Goal: Transaction & Acquisition: Download file/media

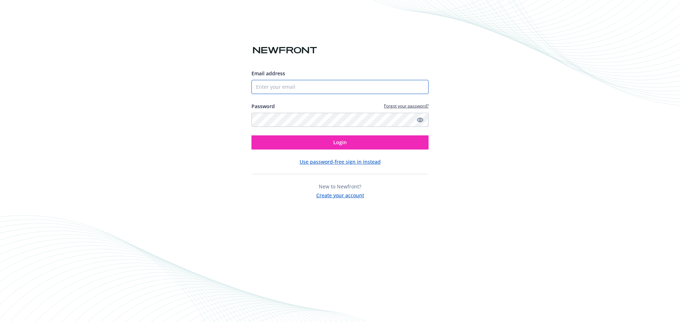
click at [349, 88] on input "Email address" at bounding box center [339, 87] width 177 height 14
type input "[PERSON_NAME][EMAIL_ADDRESS][PERSON_NAME][DOMAIN_NAME]"
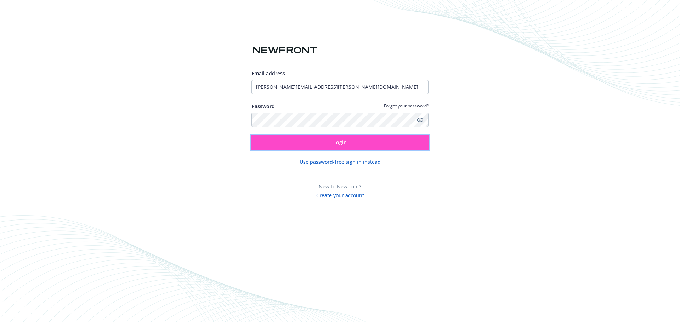
click at [342, 144] on span "Login" at bounding box center [339, 142] width 13 height 7
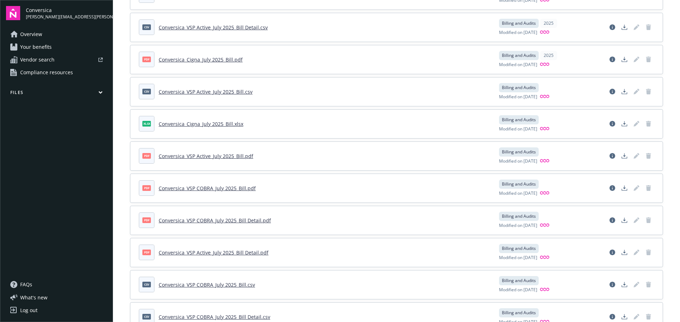
scroll to position [920, 0]
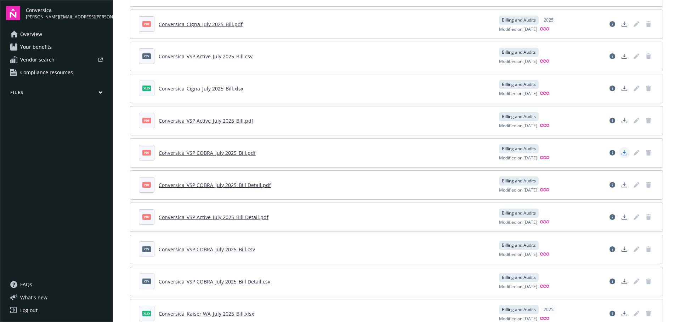
click at [621, 153] on icon "Download document" at bounding box center [624, 153] width 6 height 6
click at [623, 120] on polygon "Download document" at bounding box center [624, 120] width 3 height 4
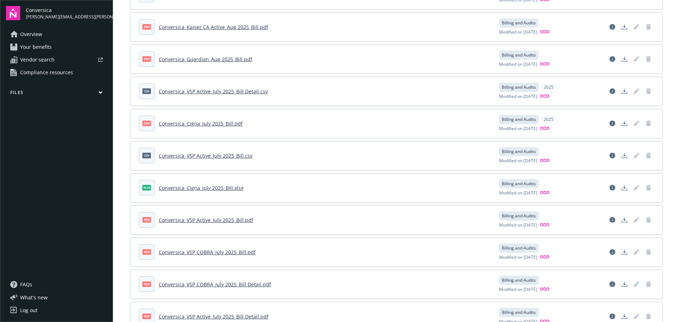
scroll to position [814, 0]
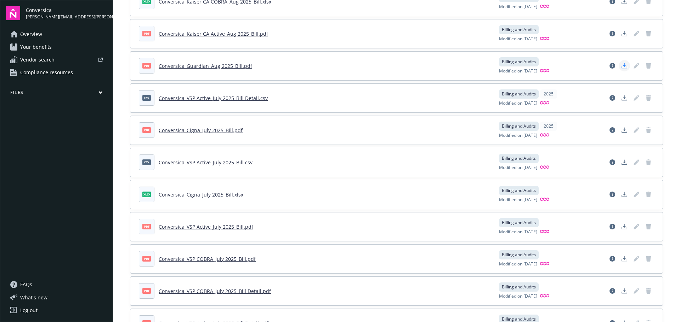
click at [623, 67] on link "Download document" at bounding box center [623, 65] width 11 height 11
click at [621, 35] on icon "Download document" at bounding box center [624, 34] width 6 height 6
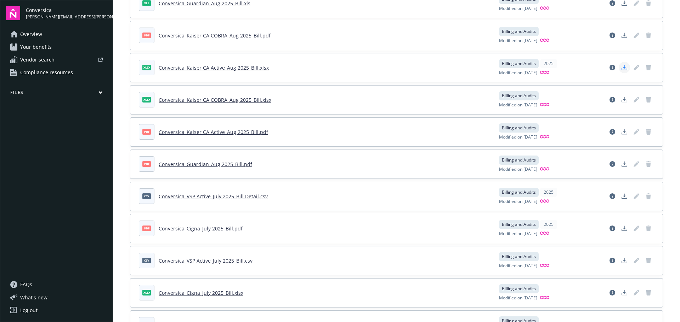
scroll to position [708, 0]
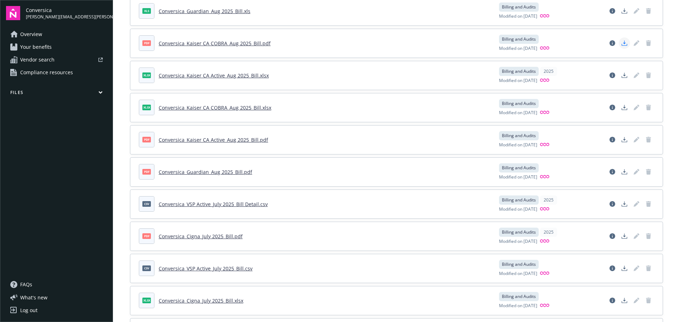
click at [621, 44] on icon "Download document" at bounding box center [624, 43] width 6 height 6
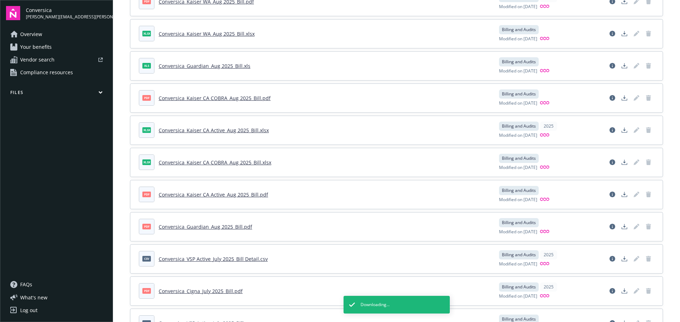
scroll to position [637, 0]
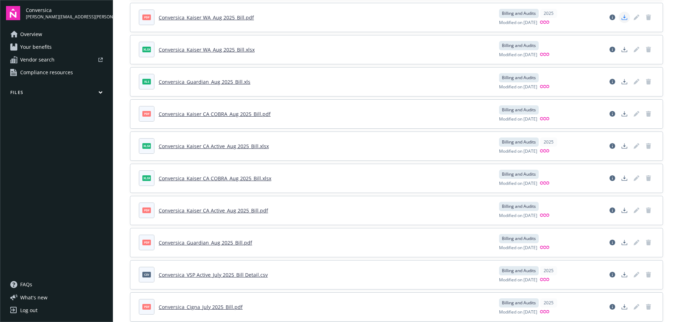
click at [622, 16] on link "Download document" at bounding box center [623, 17] width 11 height 11
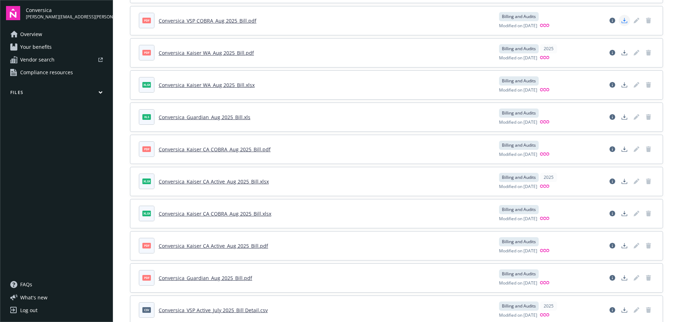
click at [621, 22] on icon "Download document" at bounding box center [624, 21] width 6 height 6
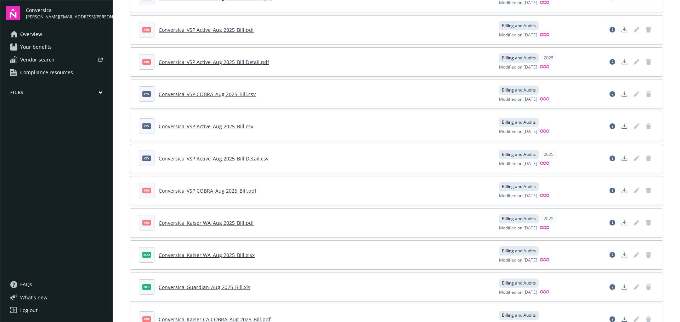
scroll to position [425, 0]
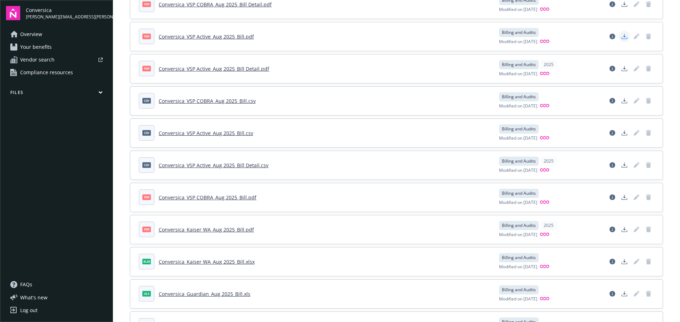
click at [621, 36] on icon "Download document" at bounding box center [624, 37] width 6 height 6
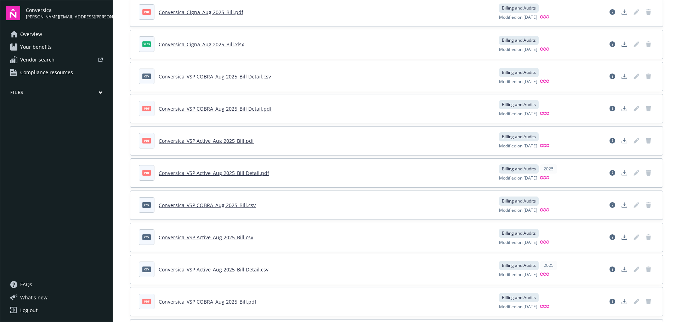
scroll to position [283, 0]
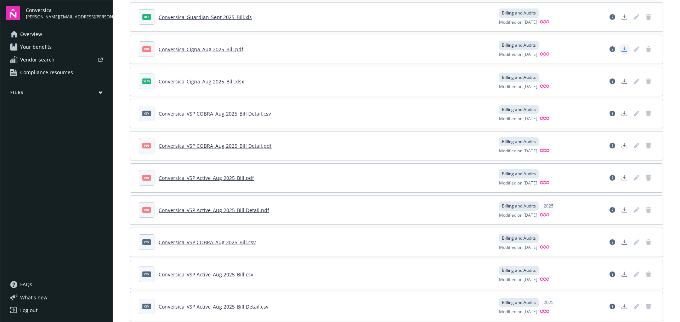
click at [621, 48] on icon "Download document" at bounding box center [624, 49] width 6 height 6
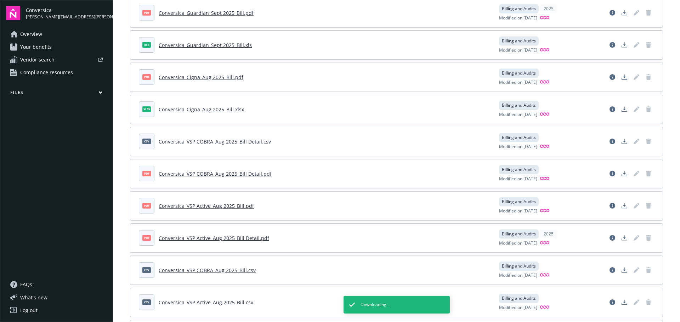
scroll to position [248, 0]
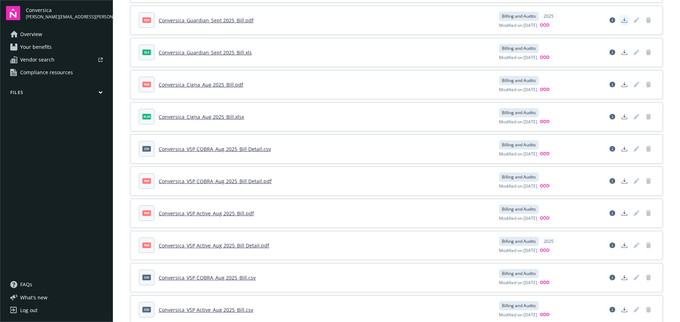
click at [623, 20] on polygon "Download document" at bounding box center [624, 20] width 3 height 4
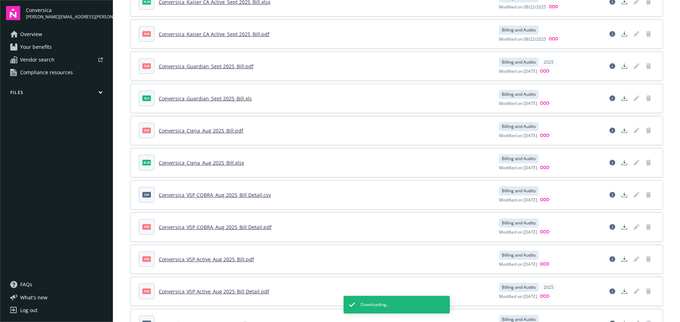
scroll to position [177, 0]
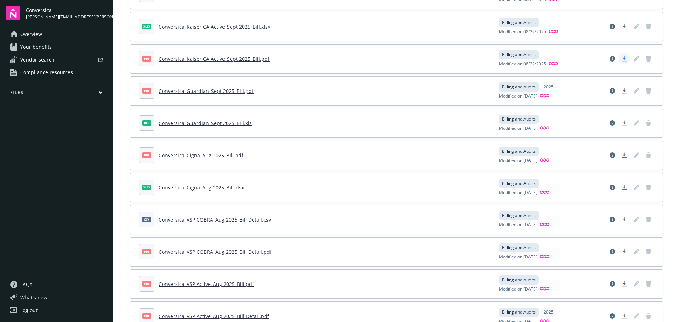
click at [622, 58] on link "Download document" at bounding box center [623, 58] width 11 height 11
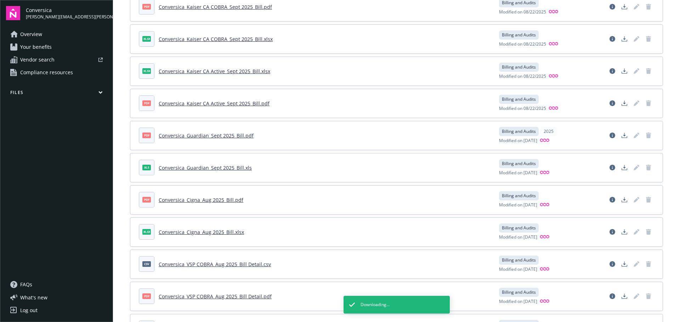
scroll to position [106, 0]
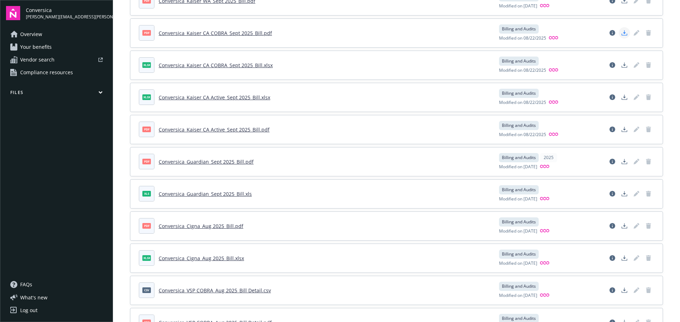
click at [623, 33] on polygon "Download document" at bounding box center [624, 32] width 3 height 4
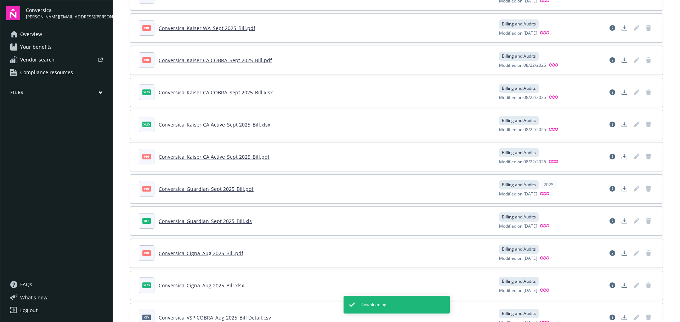
scroll to position [71, 0]
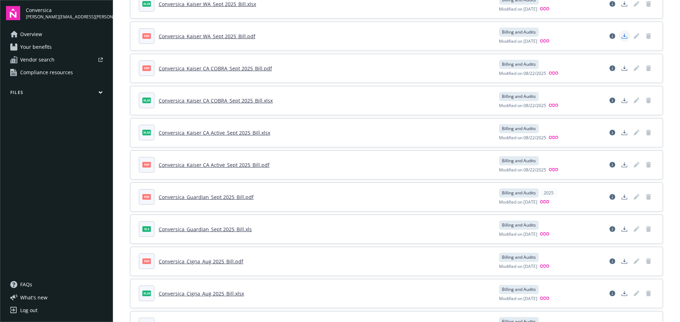
click at [621, 36] on icon "Download document" at bounding box center [624, 36] width 6 height 6
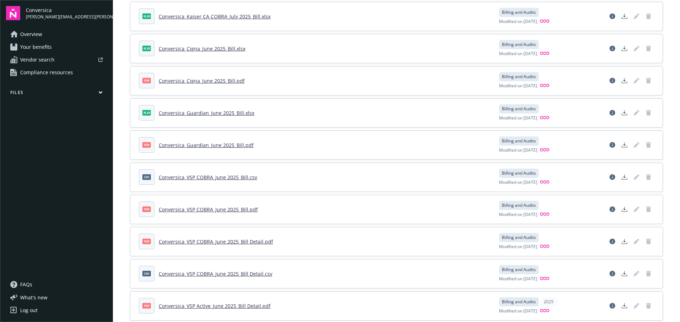
scroll to position [1451, 0]
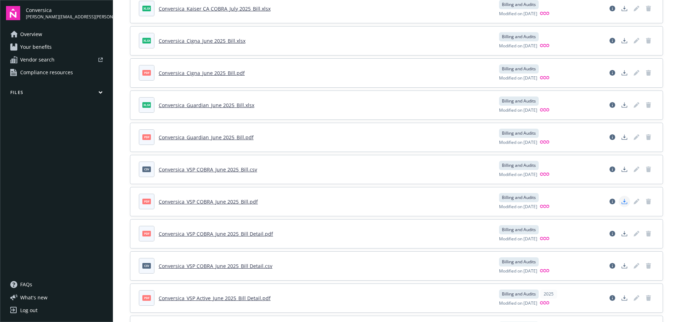
click at [622, 202] on link "Download document" at bounding box center [623, 201] width 11 height 11
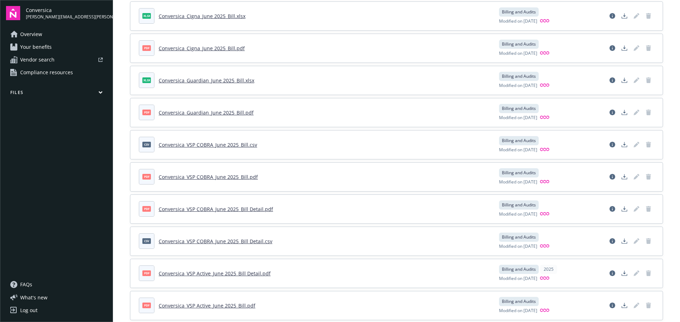
scroll to position [1487, 0]
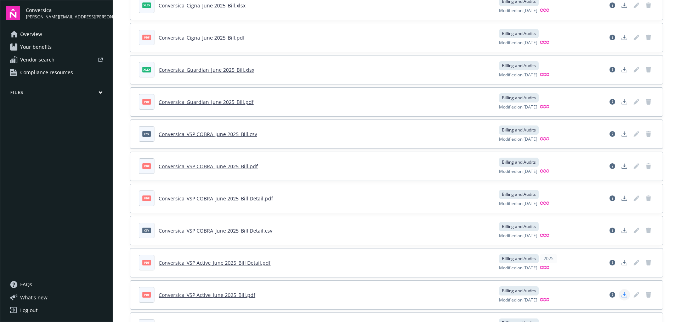
click at [621, 296] on icon "Download document" at bounding box center [624, 295] width 6 height 6
